Goal: Task Accomplishment & Management: Manage account settings

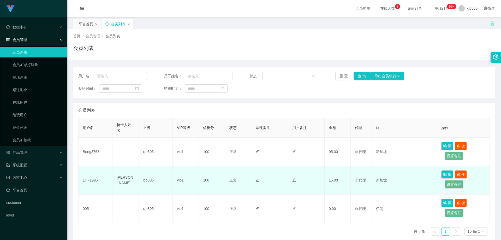
click at [100, 182] on td "LHF1995" at bounding box center [96, 180] width 34 height 28
drag, startPoint x: 88, startPoint y: 181, endPoint x: 83, endPoint y: 181, distance: 5.0
click at [83, 181] on td "LHF1995" at bounding box center [96, 180] width 34 height 28
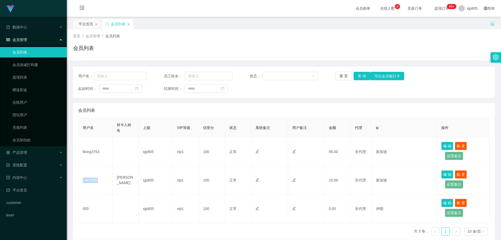
copy td "LHF1995"
click at [33, 78] on link "提现列表" at bounding box center [38, 77] width 50 height 10
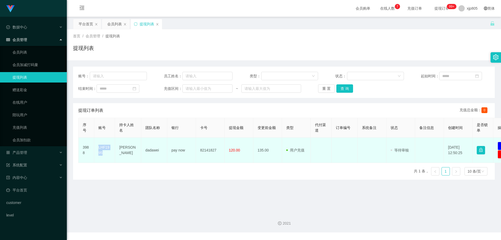
drag, startPoint x: 104, startPoint y: 155, endPoint x: 97, endPoint y: 148, distance: 10.1
click at [97, 148] on td "LHF1995" at bounding box center [104, 149] width 21 height 25
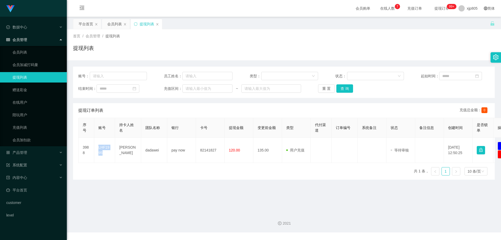
copy td "LHF1995"
click at [466, 23] on span "退出登录" at bounding box center [466, 23] width 15 height 4
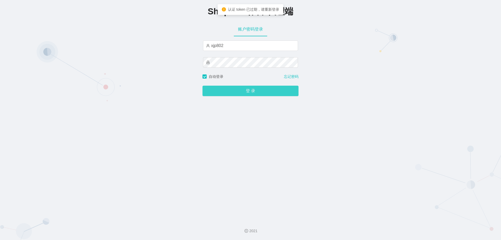
click at [246, 89] on button "登 录" at bounding box center [250, 91] width 96 height 10
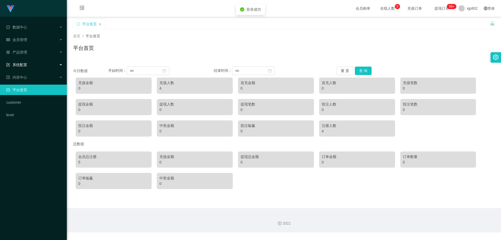
click at [31, 66] on div "系统配置" at bounding box center [33, 64] width 67 height 10
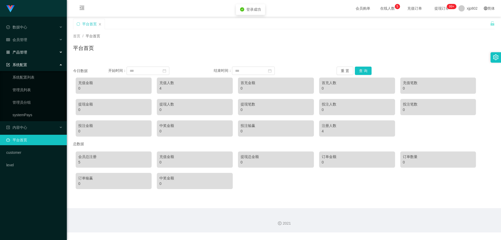
click at [27, 52] on div "产品管理" at bounding box center [33, 52] width 67 height 10
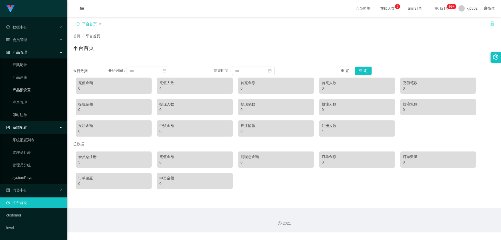
click at [35, 89] on link "产品预设置" at bounding box center [38, 90] width 50 height 10
